Goal: Task Accomplishment & Management: Manage account settings

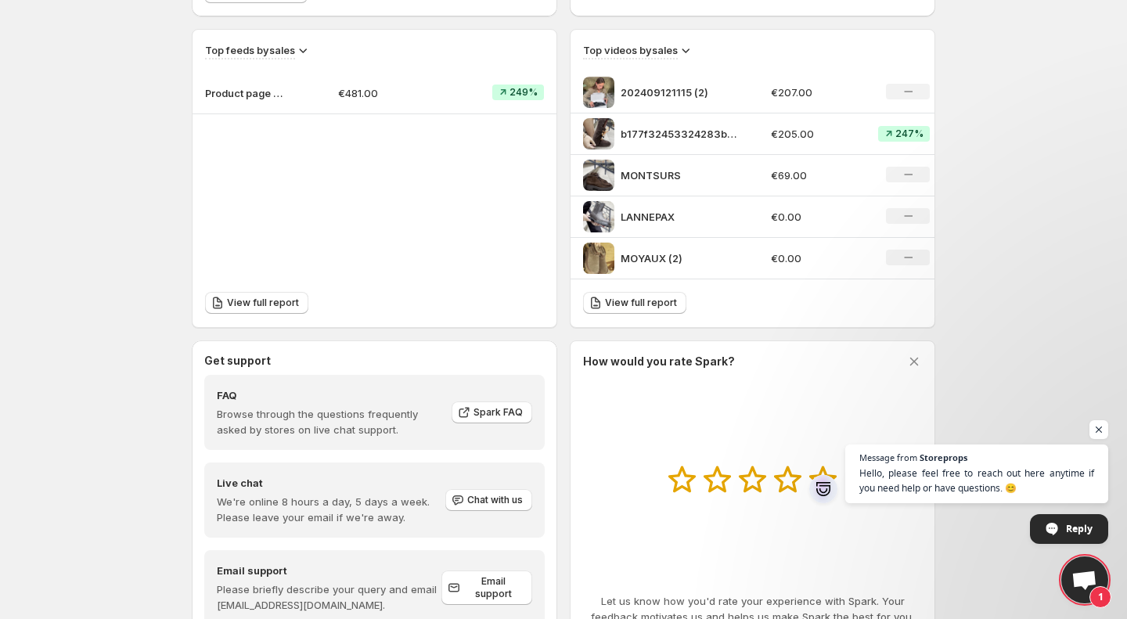
scroll to position [581, 0]
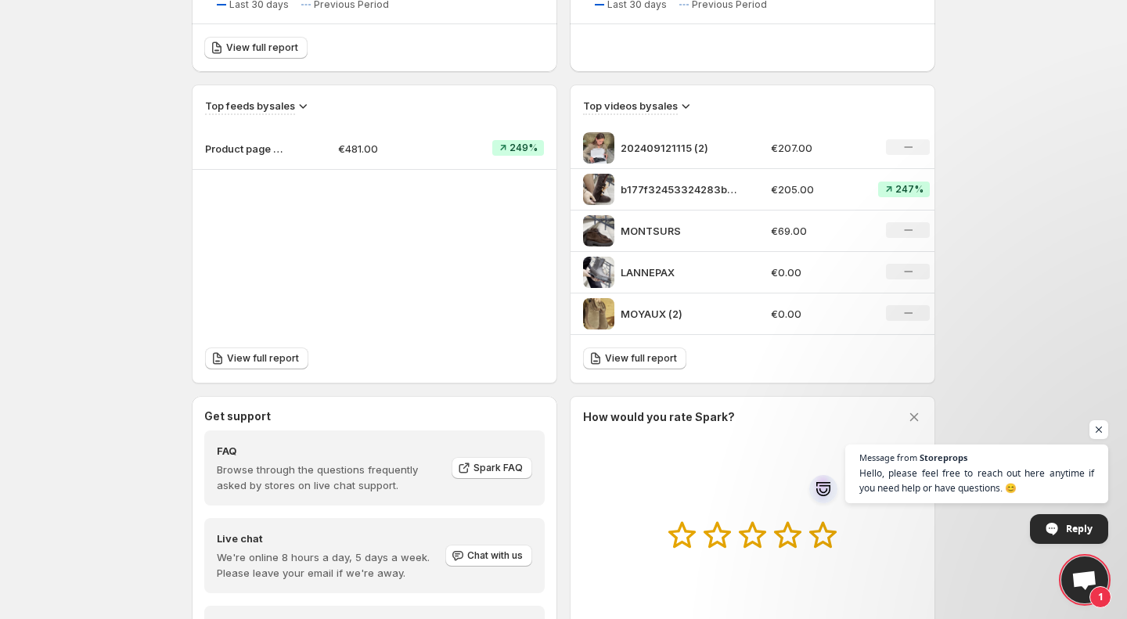
scroll to position [471, 0]
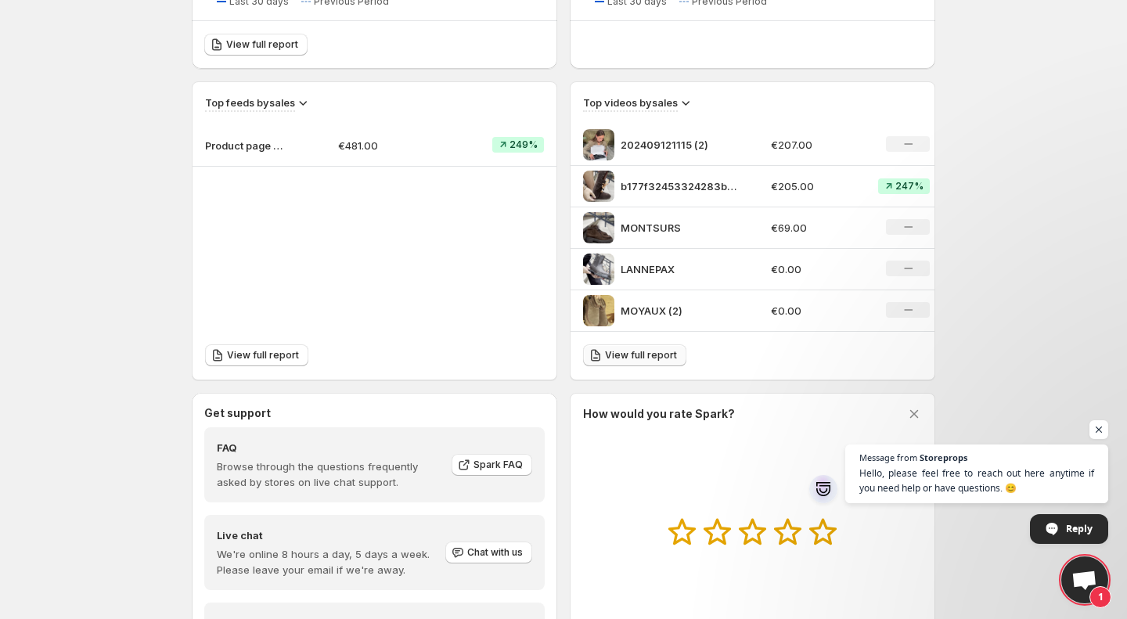
click at [655, 359] on span "View full report" at bounding box center [641, 355] width 72 height 13
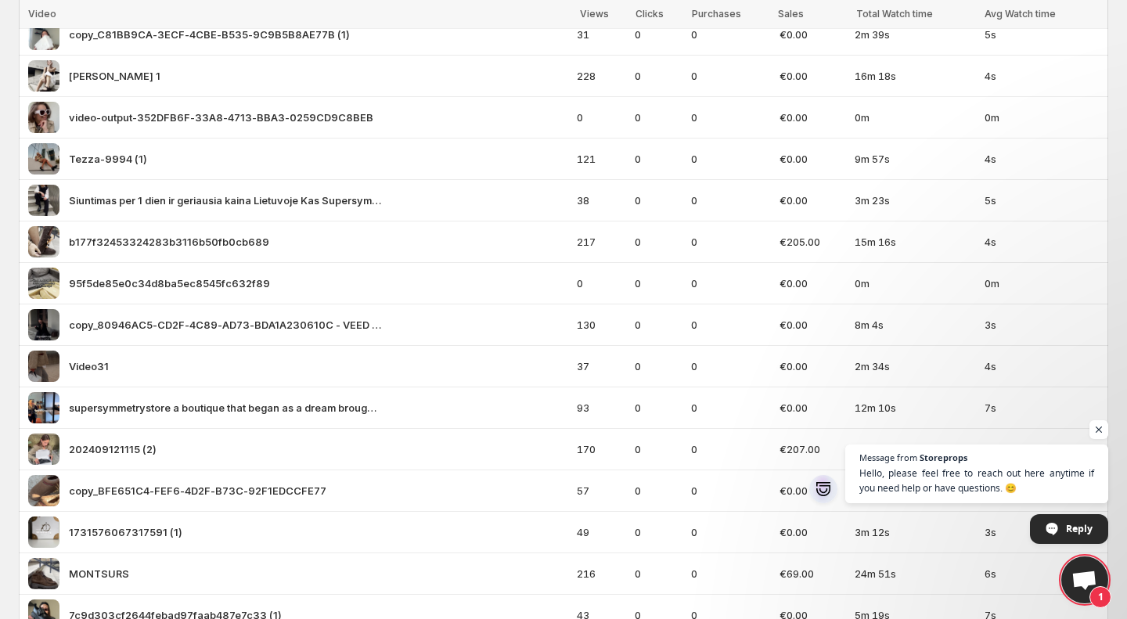
scroll to position [448, 0]
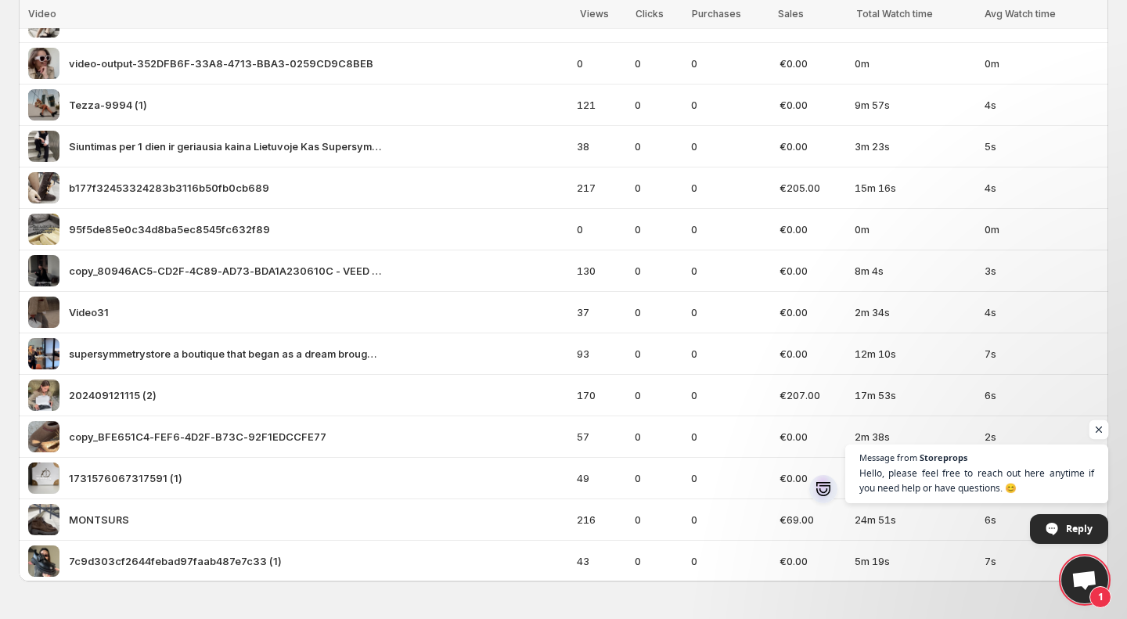
click at [1101, 430] on span "Open chat" at bounding box center [1099, 430] width 20 height 20
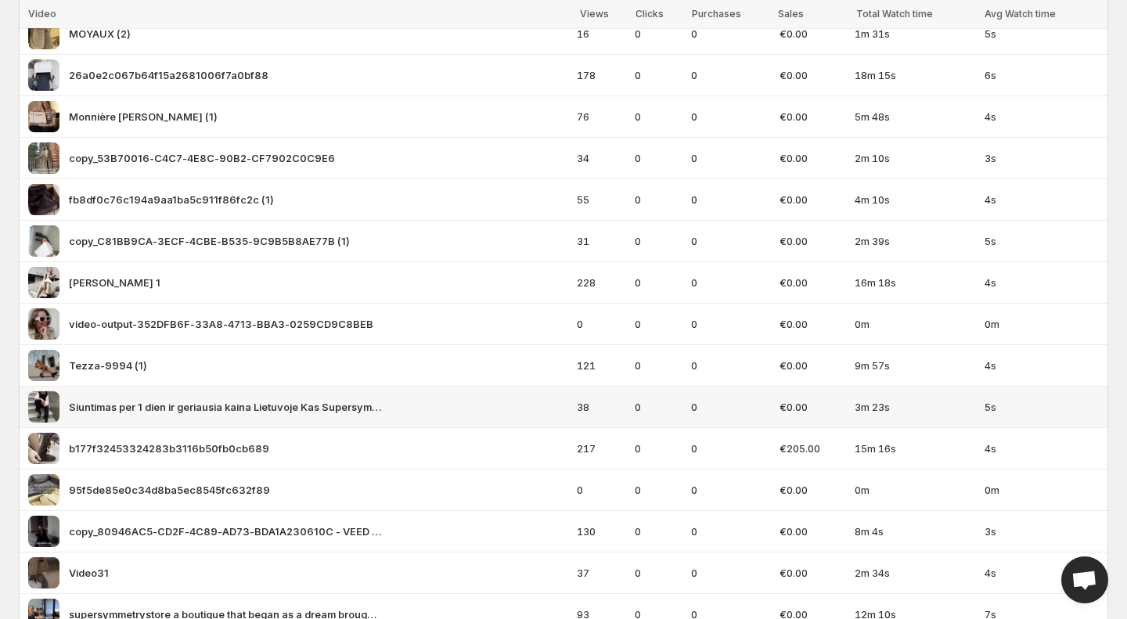
scroll to position [188, 0]
click at [40, 397] on img at bounding box center [43, 405] width 31 height 31
click at [85, 361] on span "Tezza-9994 (1)" at bounding box center [108, 365] width 78 height 16
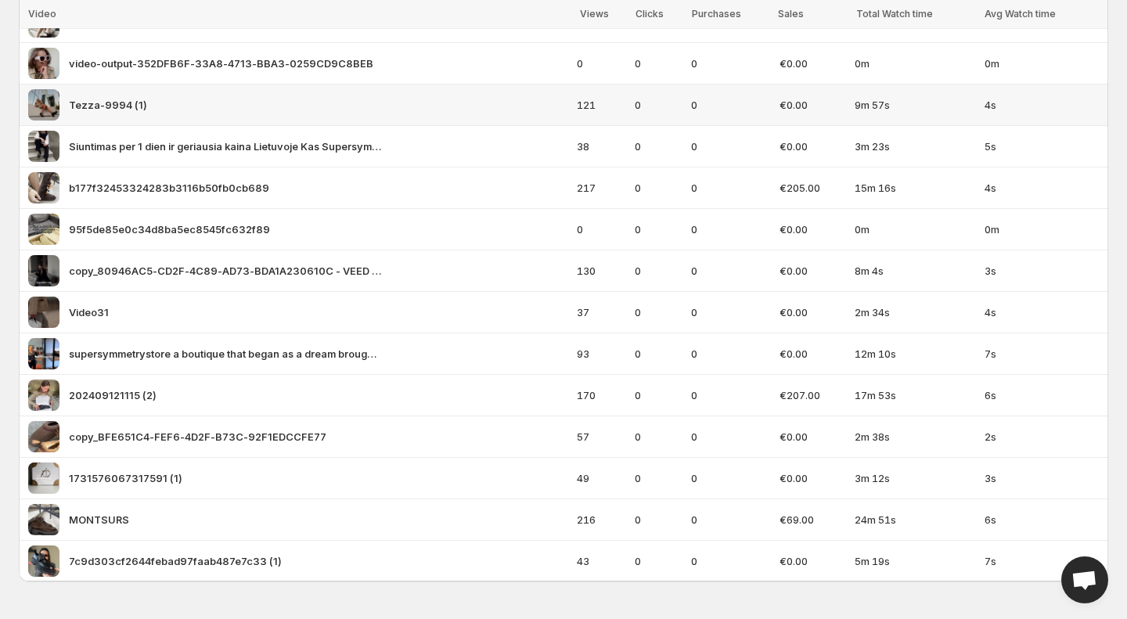
scroll to position [446, 0]
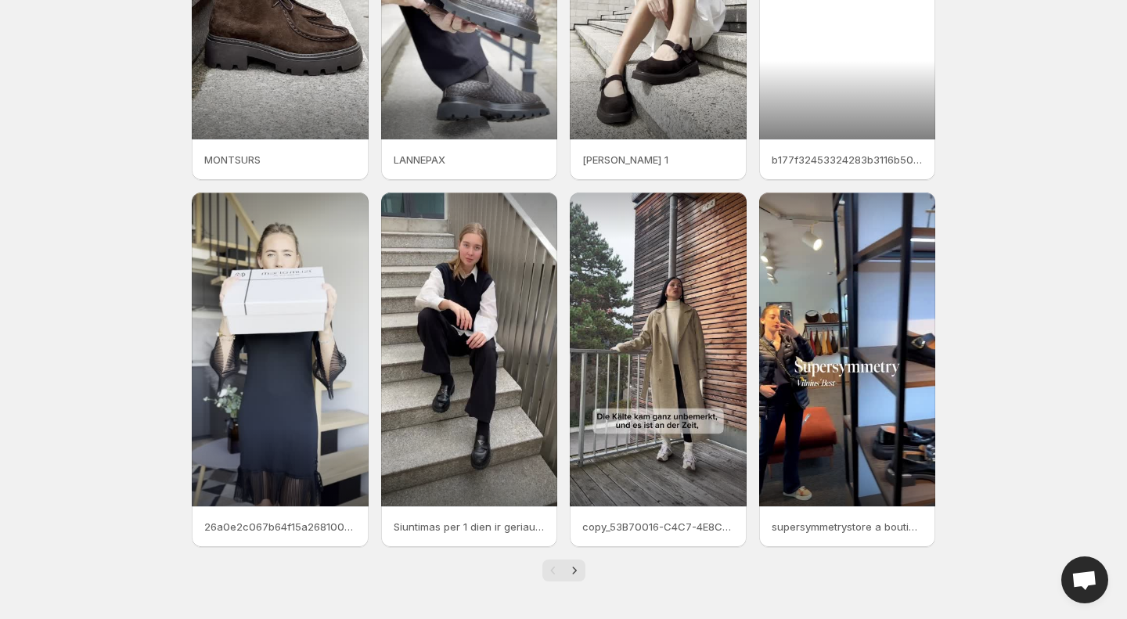
scroll to position [232, 0]
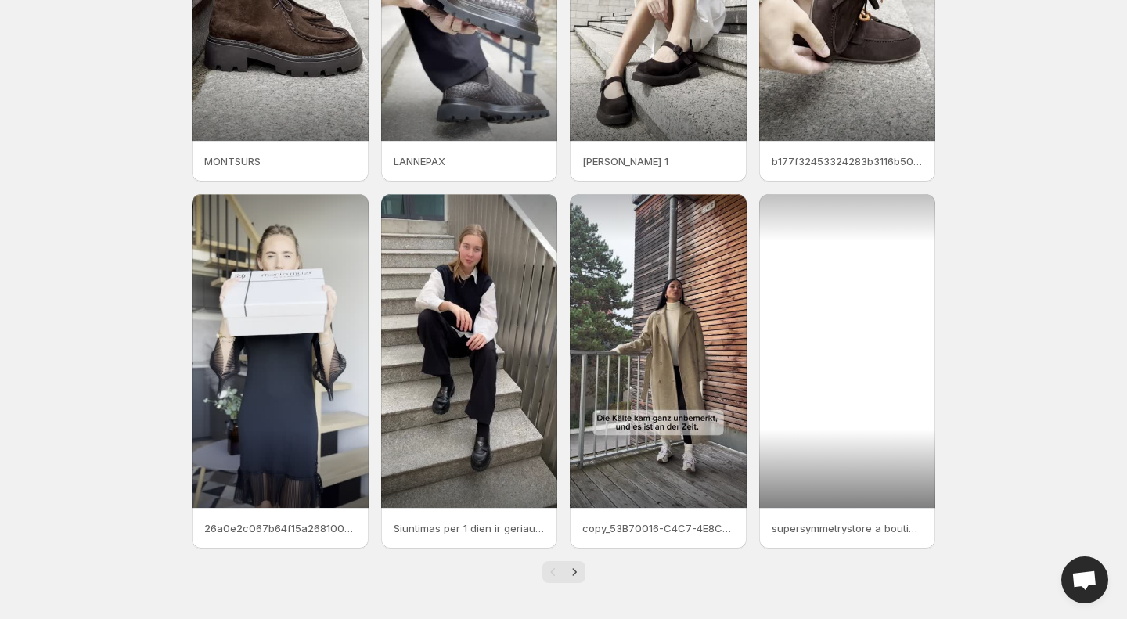
click at [840, 343] on div at bounding box center [847, 351] width 177 height 314
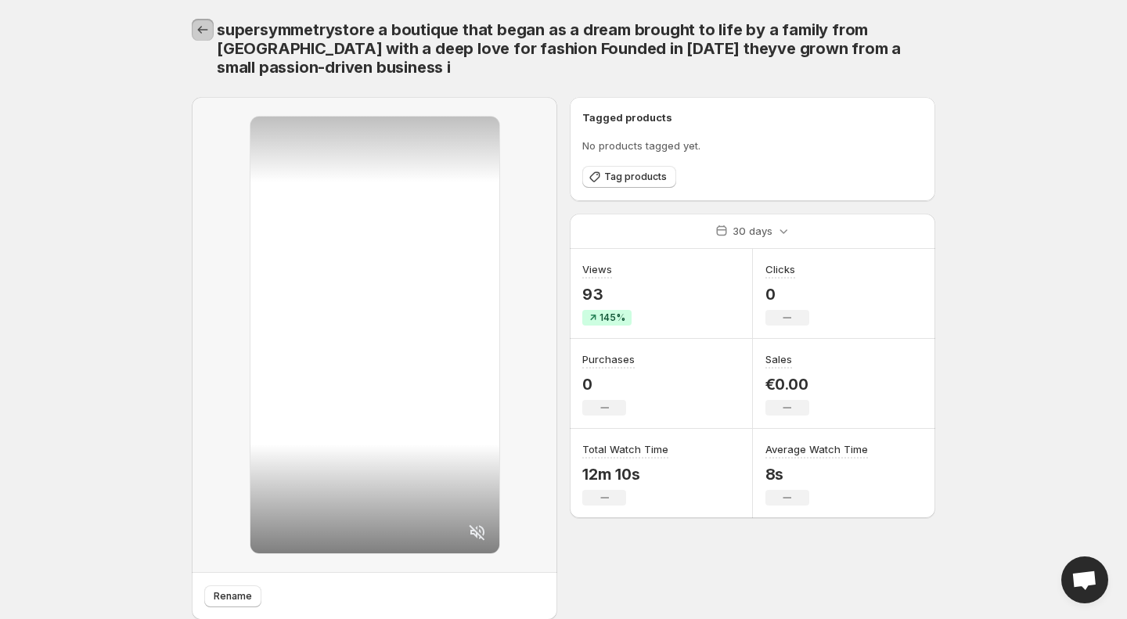
click at [197, 20] on button "Settings" at bounding box center [203, 30] width 22 height 22
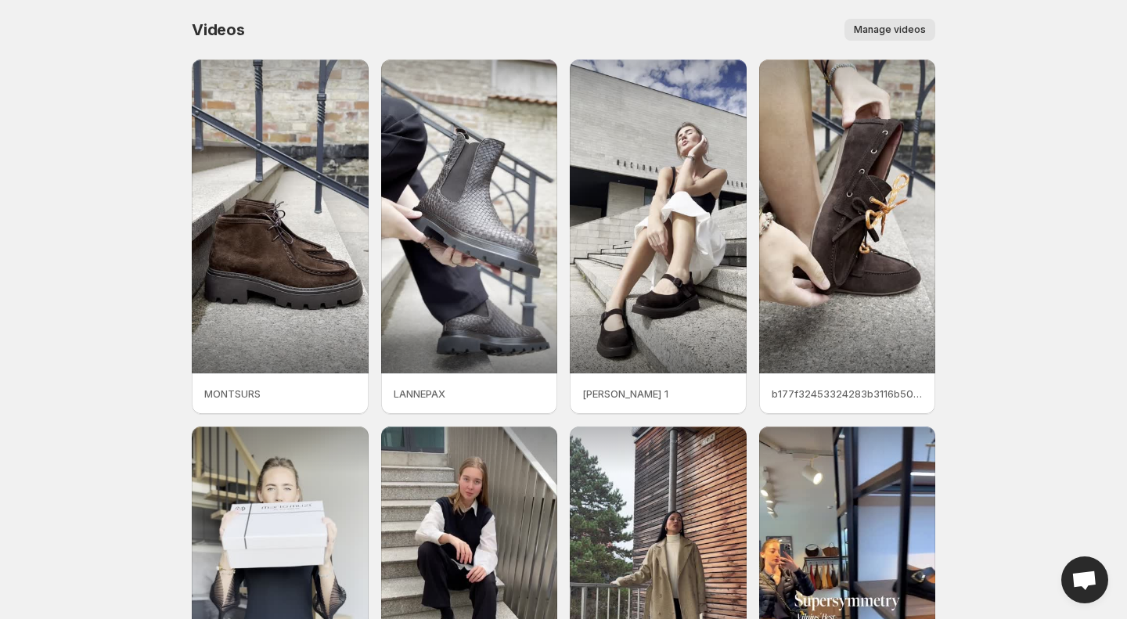
click at [873, 29] on span "Manage videos" at bounding box center [890, 29] width 72 height 13
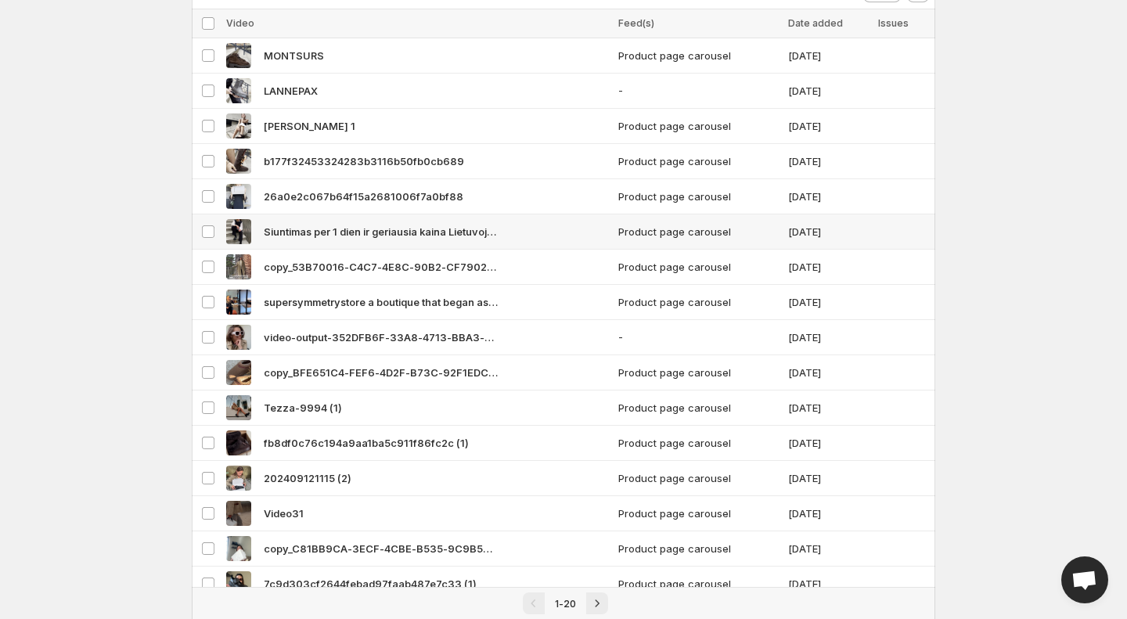
scroll to position [278, 0]
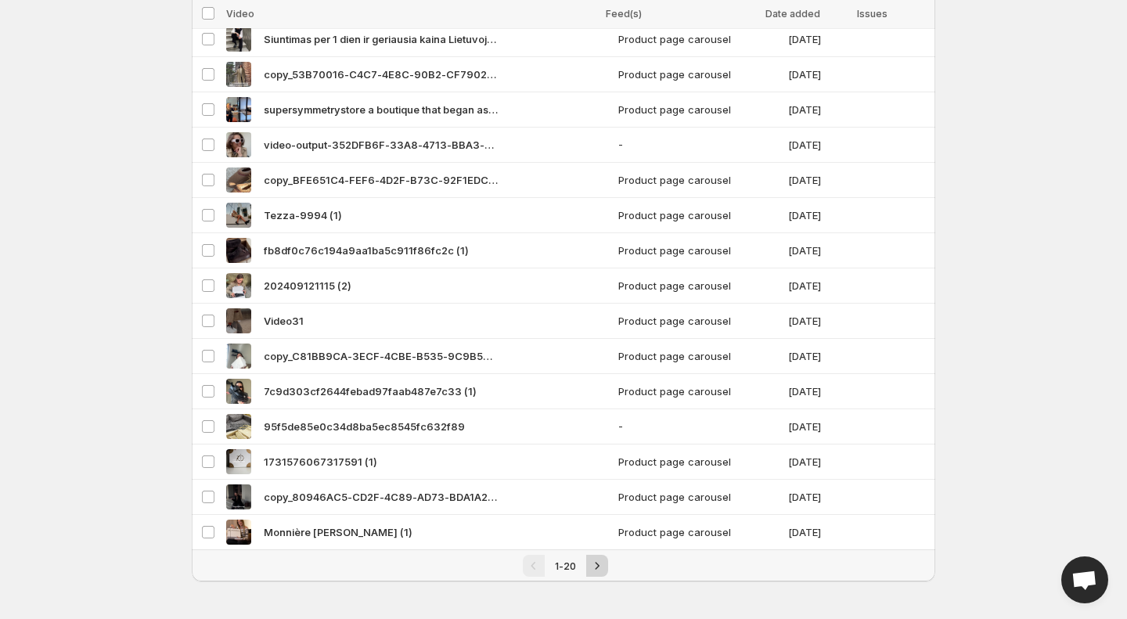
click at [594, 567] on icon "Next" at bounding box center [597, 566] width 16 height 16
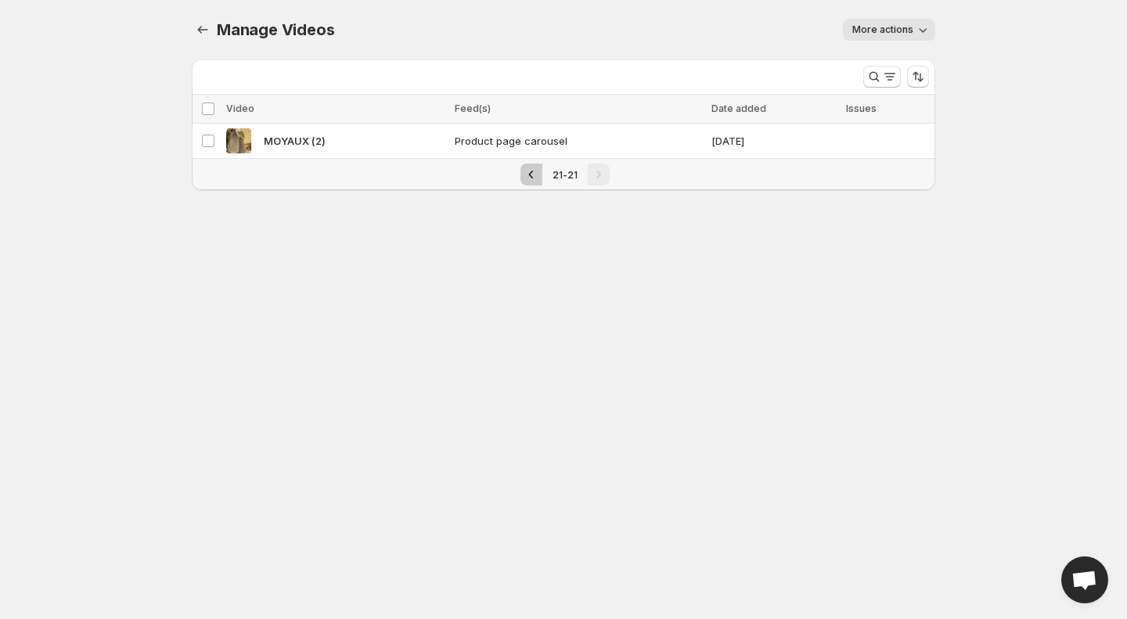
click at [529, 177] on icon "Previous" at bounding box center [531, 175] width 16 height 16
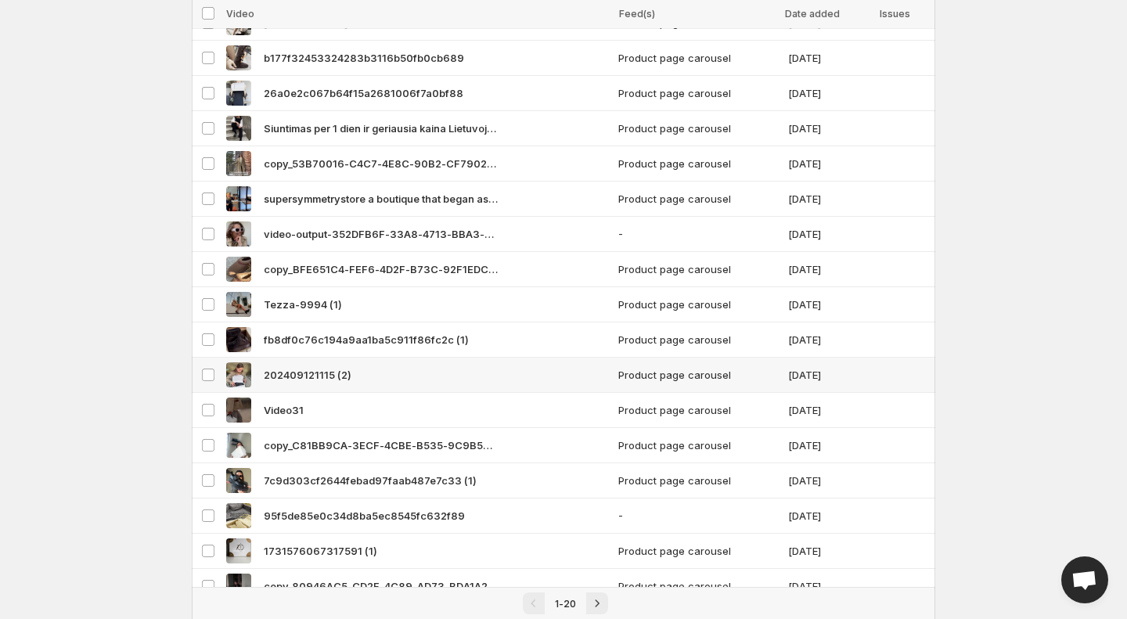
scroll to position [192, 0]
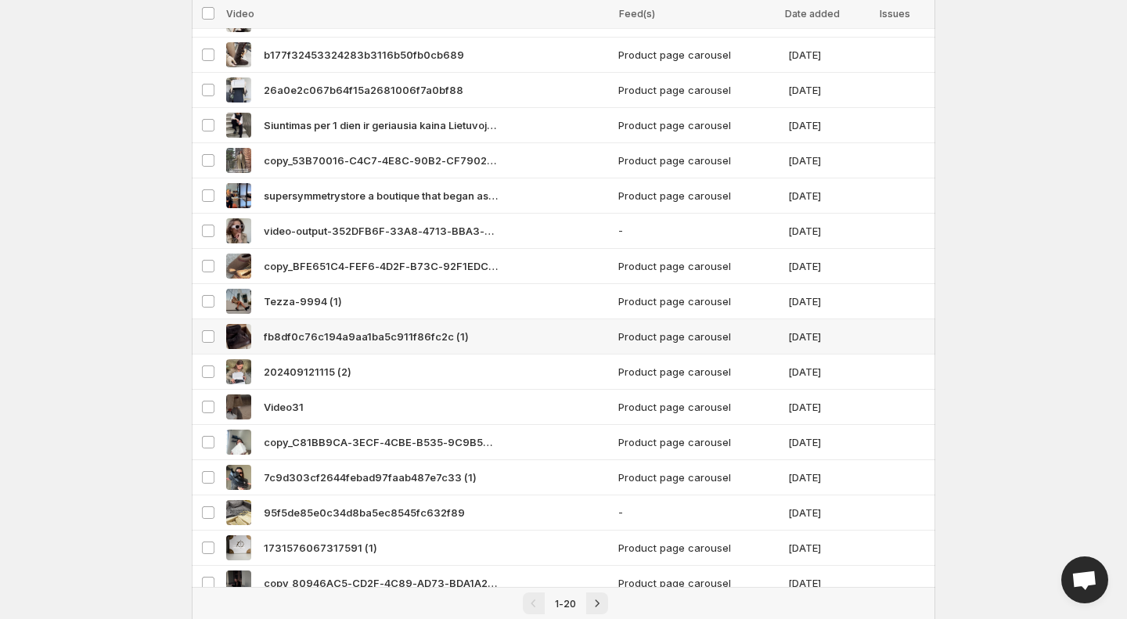
click at [375, 343] on span "fb8df0c76c194a9aa1ba5c911f86fc2c (1)" at bounding box center [366, 337] width 205 height 16
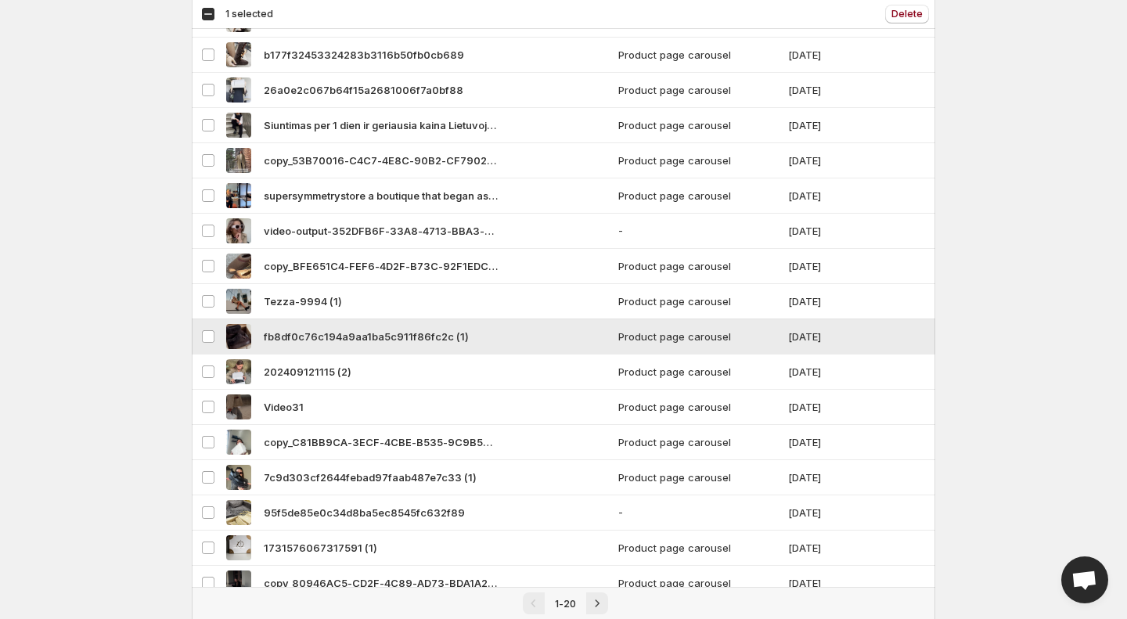
click at [375, 343] on span "fb8df0c76c194a9aa1ba5c911f86fc2c (1)" at bounding box center [366, 337] width 205 height 16
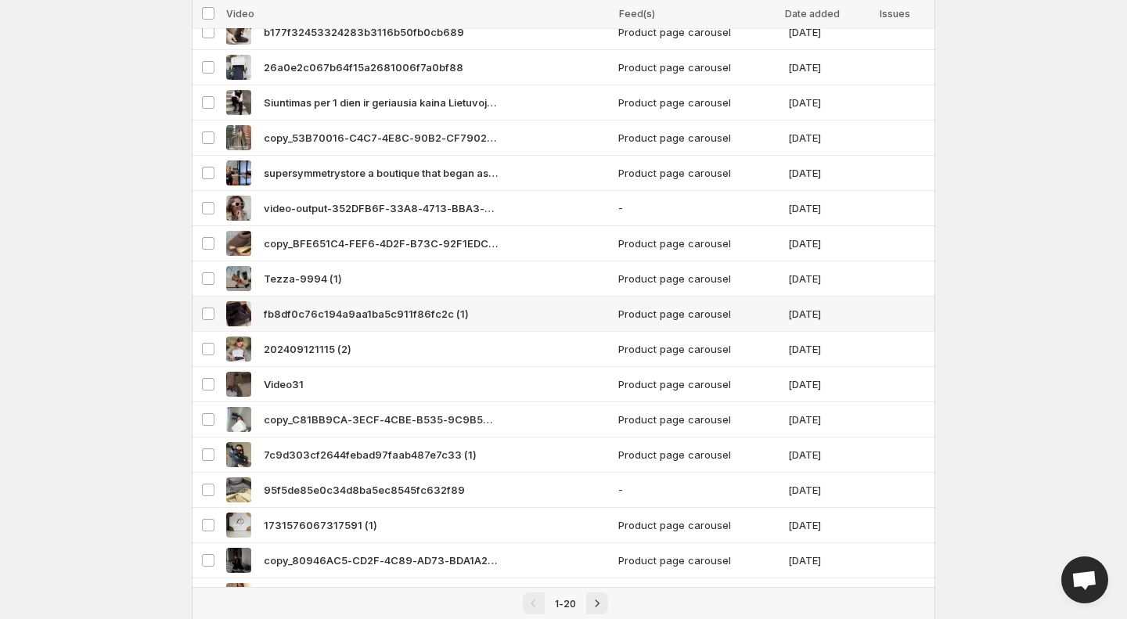
scroll to position [278, 0]
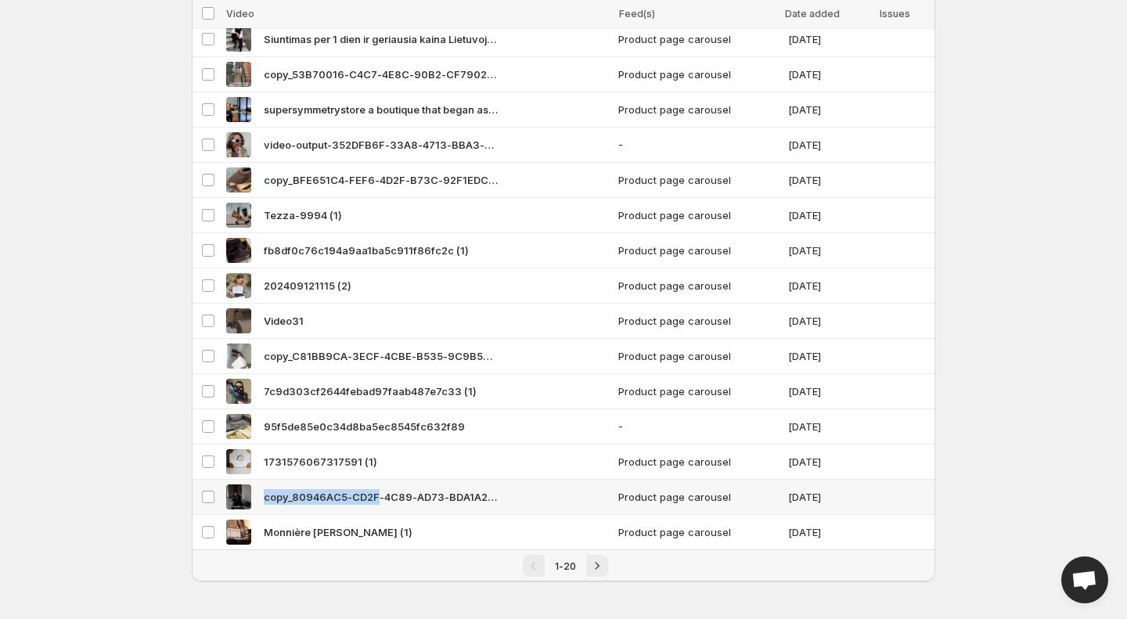
drag, startPoint x: 262, startPoint y: 494, endPoint x: 375, endPoint y: 501, distance: 112.9
click at [375, 501] on div "copy_80946AC5-CD2F-4C89-AD73-BDA1A230610C - VEED Export (1)" at bounding box center [417, 496] width 383 height 25
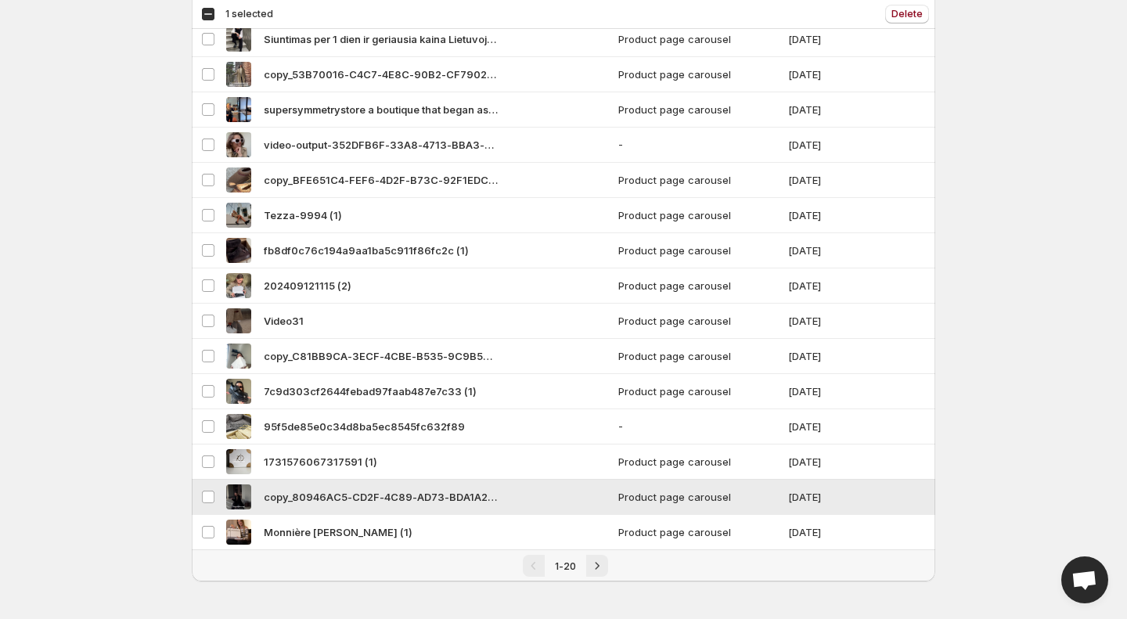
copy span "copy_80946AC5-CD2F"
click at [263, 495] on div "copy_80946AC5-CD2F-4C89-AD73-BDA1A230610C - VEED Export (1)" at bounding box center [417, 496] width 383 height 25
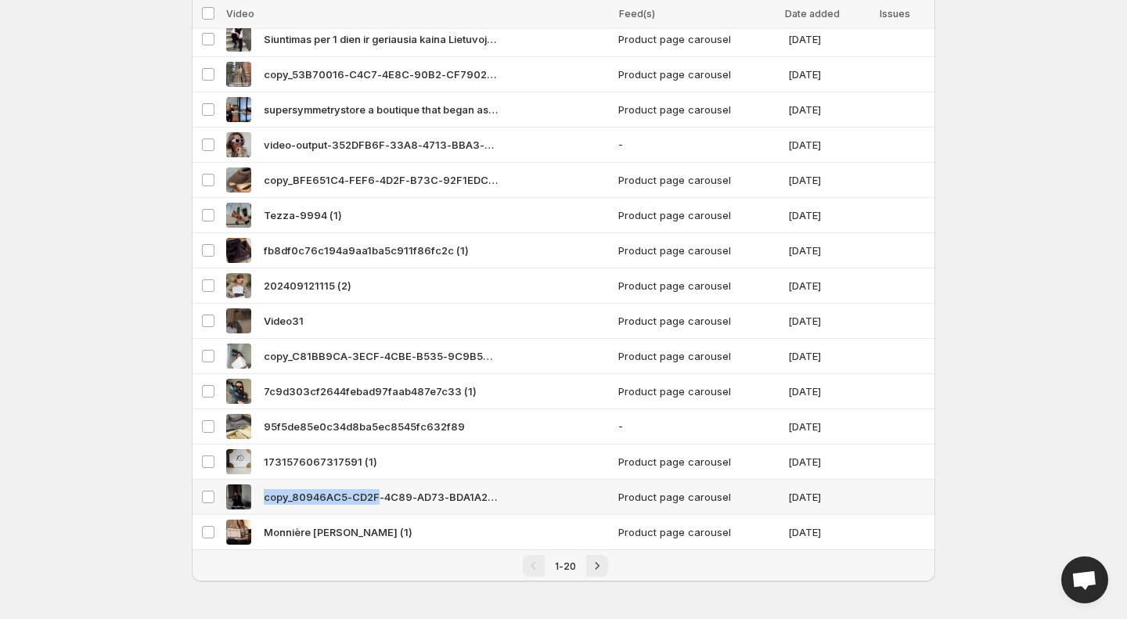
copy span "copy_80946AC5-CD2F"
